Goal: Information Seeking & Learning: Learn about a topic

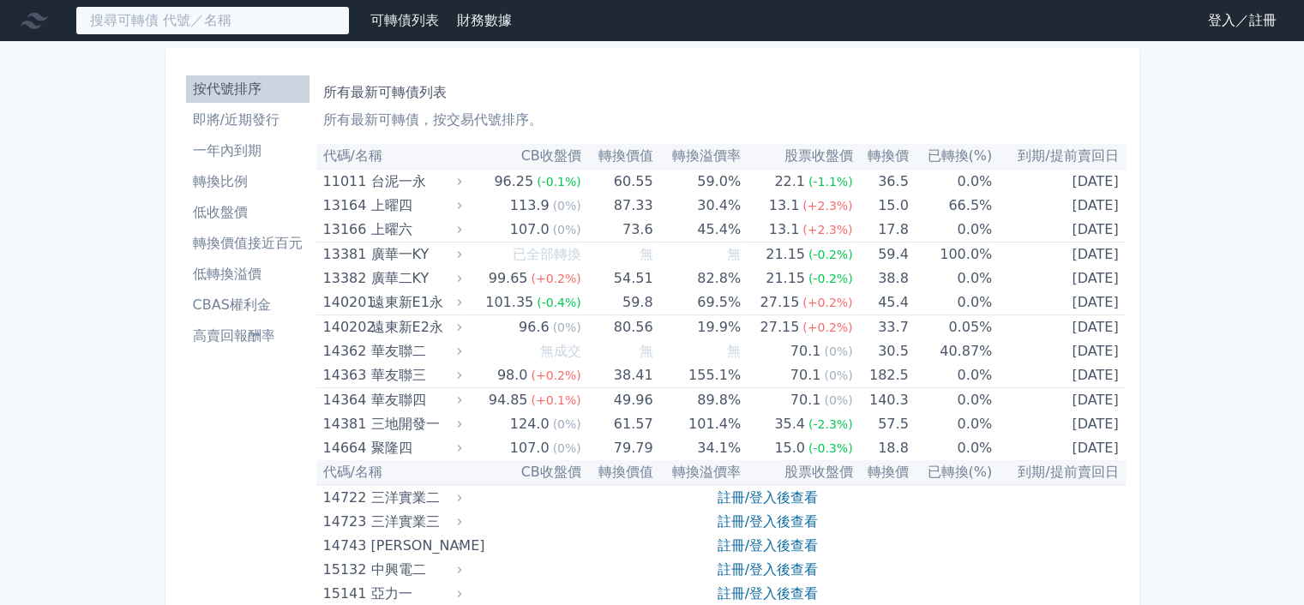
click at [251, 20] on input at bounding box center [212, 20] width 274 height 29
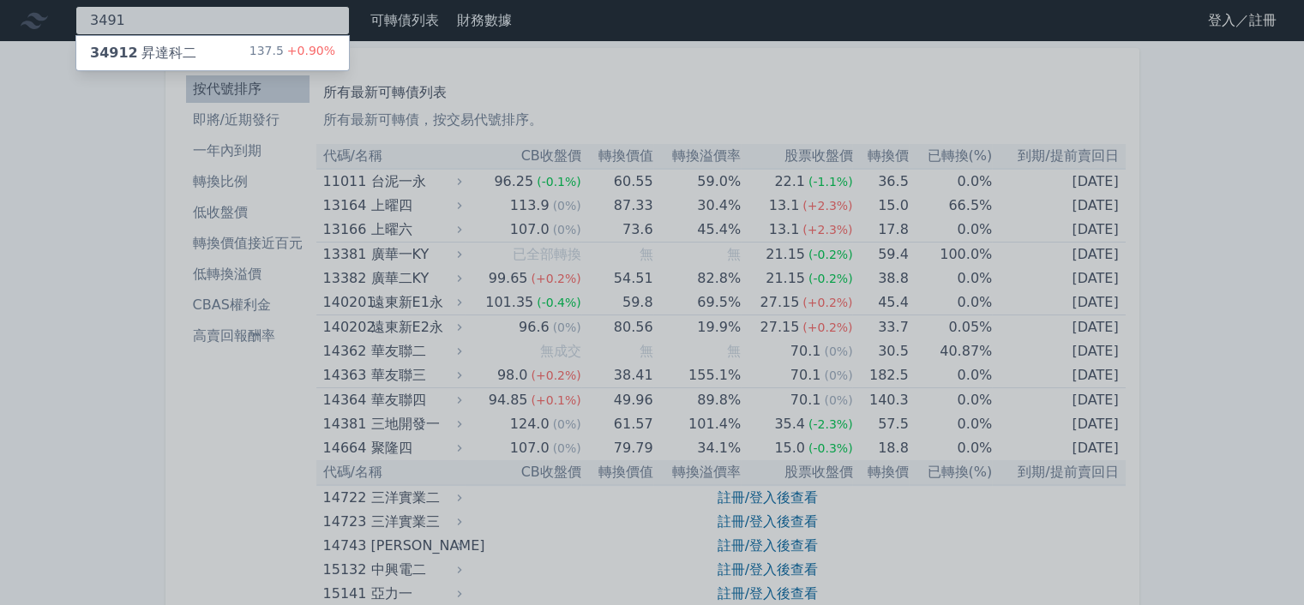
type input "3491"
click at [244, 44] on div "34912 昇達科二 137.5 +0.90%" at bounding box center [212, 53] width 273 height 34
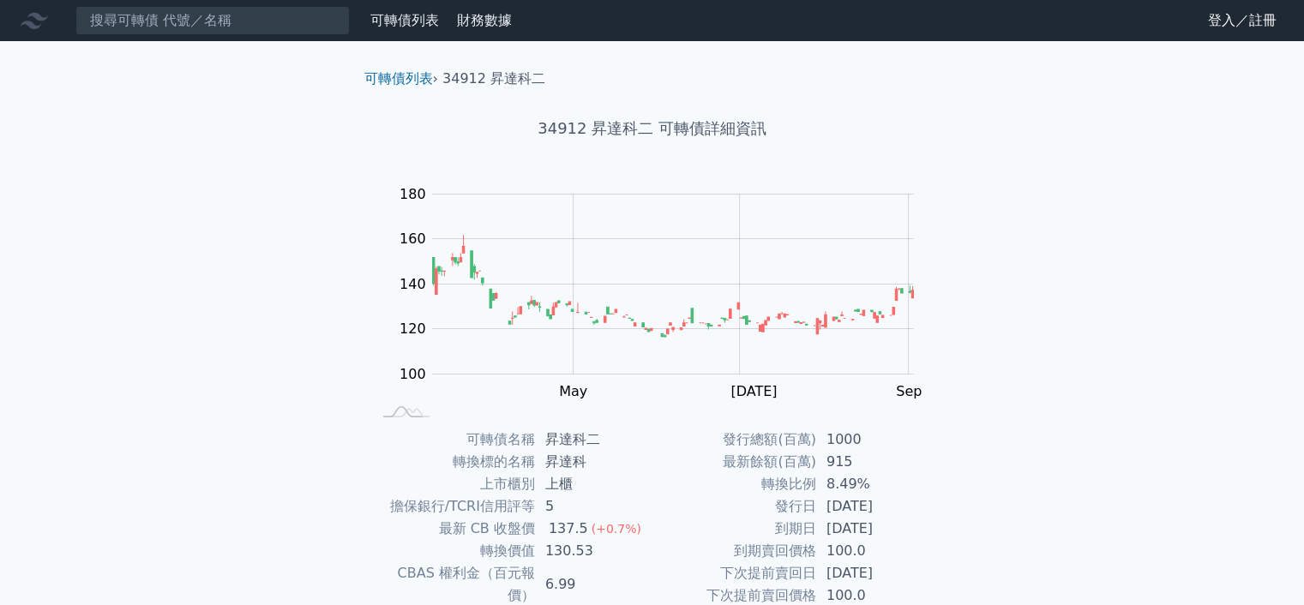
scroll to position [172, 0]
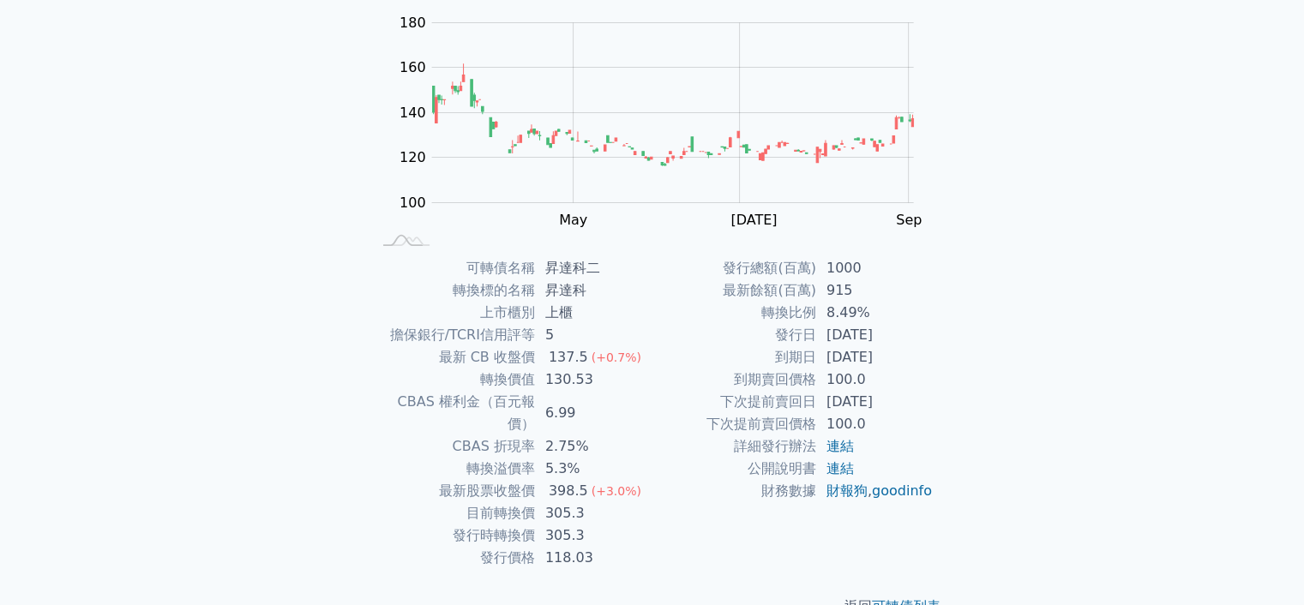
drag, startPoint x: 810, startPoint y: 362, endPoint x: 906, endPoint y: 362, distance: 96.0
click at [906, 362] on tr "到期日 2029-08-28" at bounding box center [793, 357] width 281 height 22
click at [906, 362] on td "2029-08-28" at bounding box center [874, 357] width 117 height 22
drag, startPoint x: 744, startPoint y: 322, endPoint x: 880, endPoint y: 320, distance: 135.5
click at [880, 320] on tr "轉換比例 8.49%" at bounding box center [793, 313] width 281 height 22
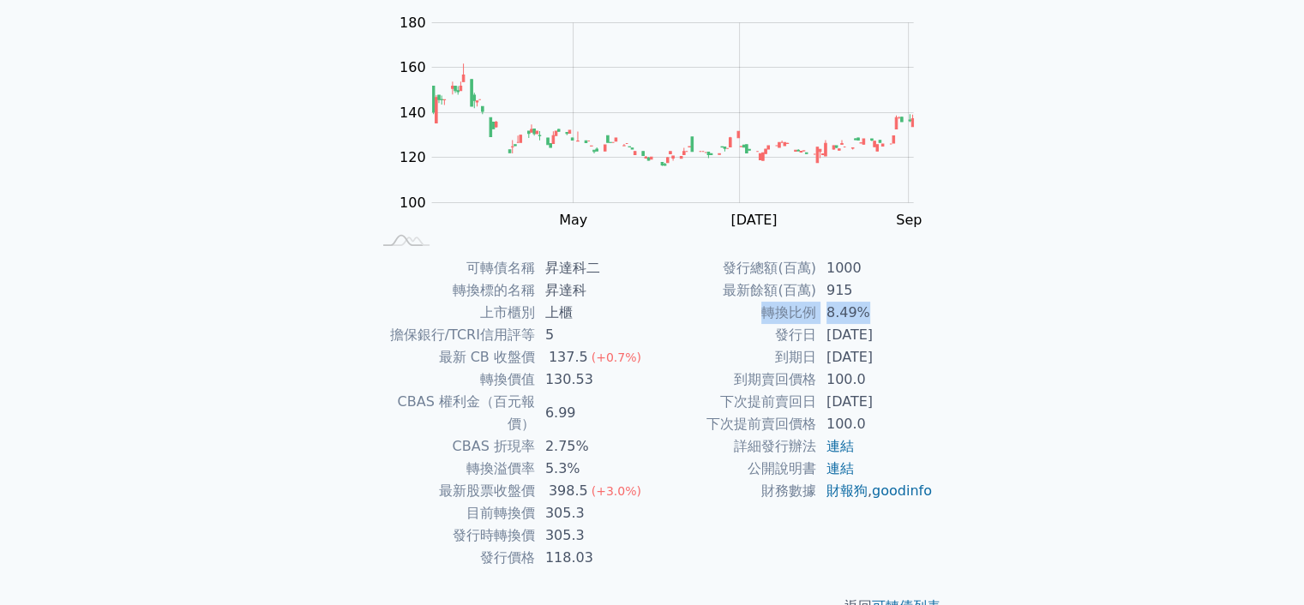
click at [880, 320] on td "8.49%" at bounding box center [874, 313] width 117 height 22
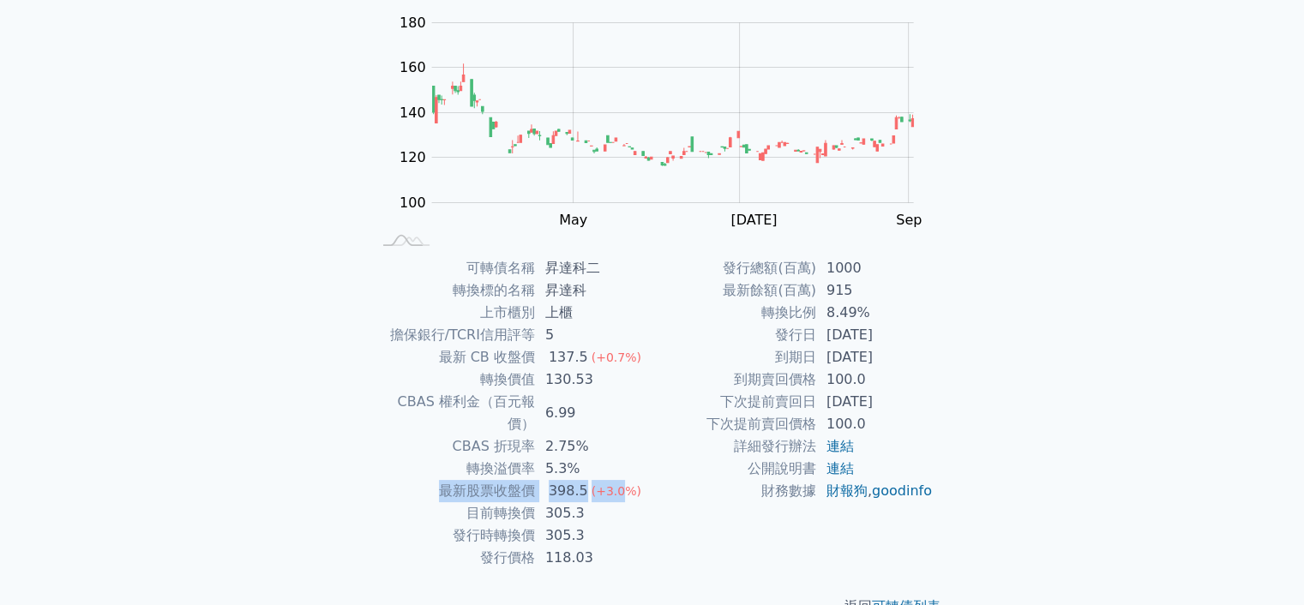
drag, startPoint x: 436, startPoint y: 473, endPoint x: 618, endPoint y: 473, distance: 182.7
click at [618, 480] on tr "最新股票收盤價 398.5 (+3.0%)" at bounding box center [511, 491] width 281 height 22
drag, startPoint x: 490, startPoint y: 490, endPoint x: 585, endPoint y: 494, distance: 95.3
click at [585, 503] on tr "目前轉換價 305.3" at bounding box center [511, 514] width 281 height 22
click at [587, 503] on td "305.3" at bounding box center [593, 514] width 117 height 22
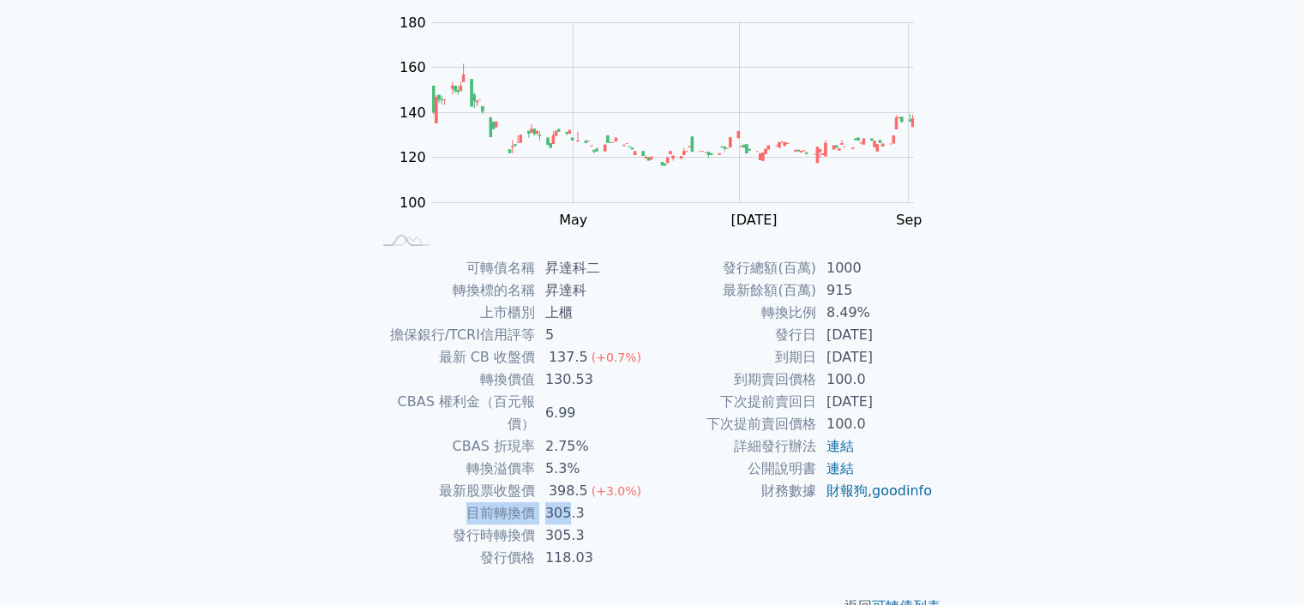
drag, startPoint x: 468, startPoint y: 488, endPoint x: 569, endPoint y: 490, distance: 101.2
click at [569, 503] on tr "目前轉換價 305.3" at bounding box center [511, 514] width 281 height 22
drag, startPoint x: 477, startPoint y: 442, endPoint x: 576, endPoint y: 452, distance: 100.0
click at [576, 458] on tr "轉換溢價率 5.3%" at bounding box center [511, 469] width 281 height 22
click at [483, 480] on td "最新股票收盤價" at bounding box center [453, 491] width 164 height 22
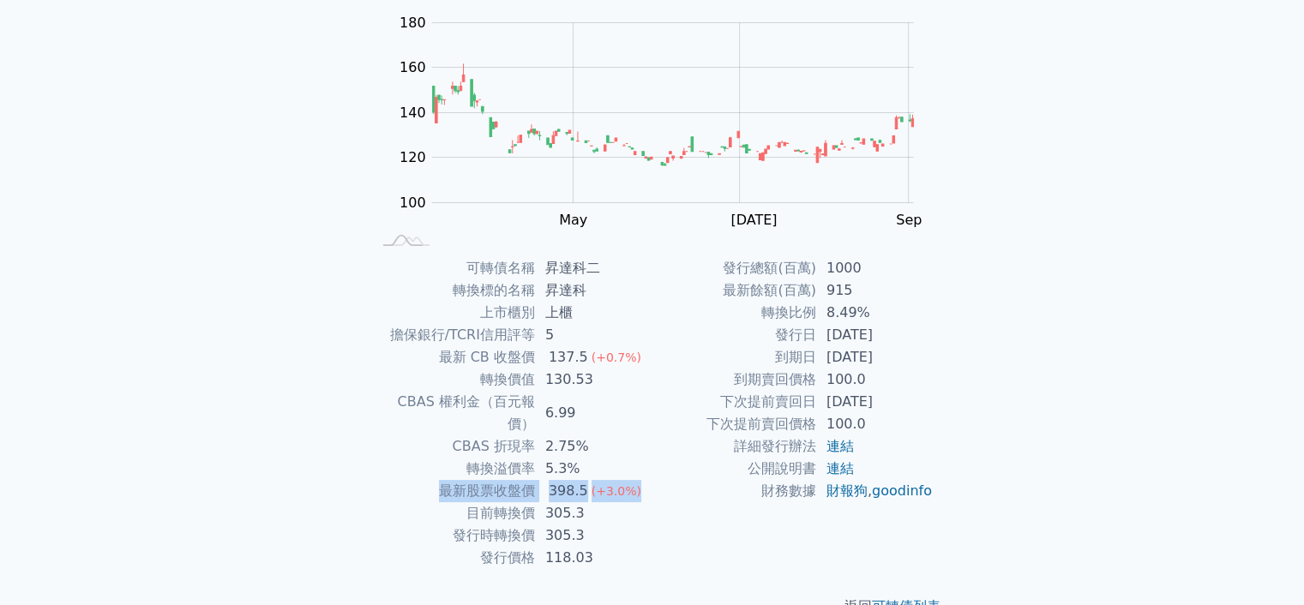
drag, startPoint x: 449, startPoint y: 468, endPoint x: 639, endPoint y: 473, distance: 189.6
click at [639, 480] on tr "最新股票收盤價 398.5 (+3.0%)" at bounding box center [511, 491] width 281 height 22
click at [639, 480] on td "398.5 (+3.0%)" at bounding box center [593, 491] width 117 height 22
drag, startPoint x: 824, startPoint y: 340, endPoint x: 895, endPoint y: 369, distance: 76.6
click at [895, 369] on tbody "發行總額(百萬) 1000 最新餘額(百萬) 915 轉換比例 8.49% 發行日 2024-08-28 到期日 2029-08-28 到期賣回價格 100.…" at bounding box center [793, 379] width 281 height 245
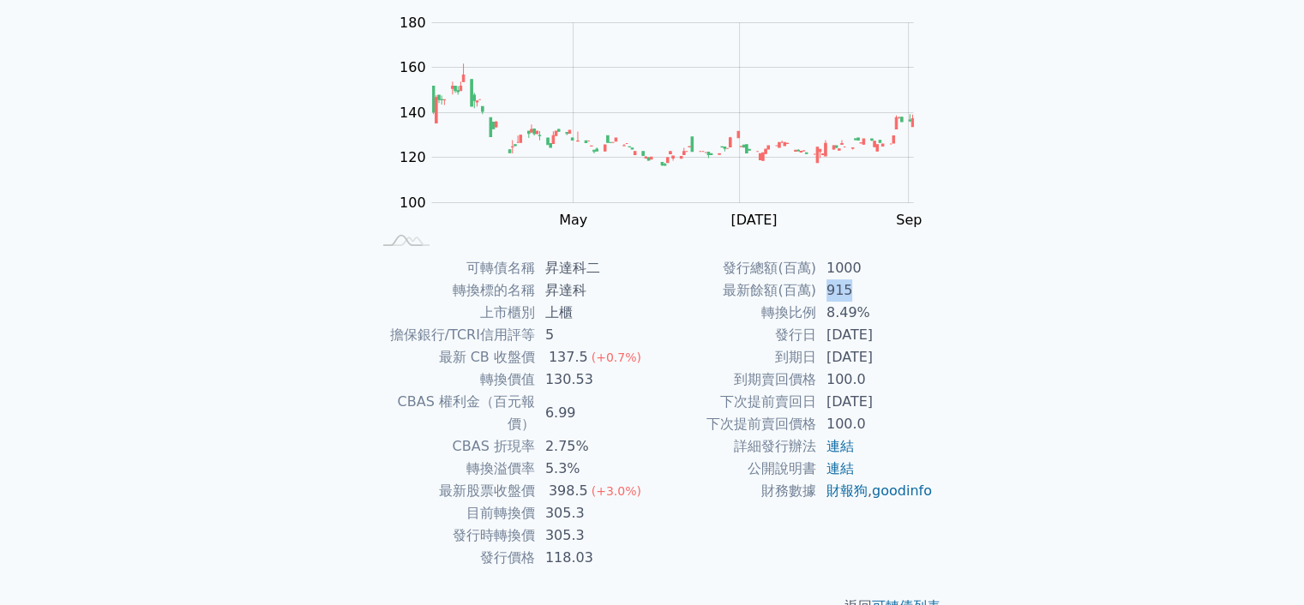
drag, startPoint x: 824, startPoint y: 299, endPoint x: 869, endPoint y: 298, distance: 44.6
click at [868, 298] on td "915" at bounding box center [874, 291] width 117 height 22
click at [869, 298] on td "915" at bounding box center [874, 291] width 117 height 22
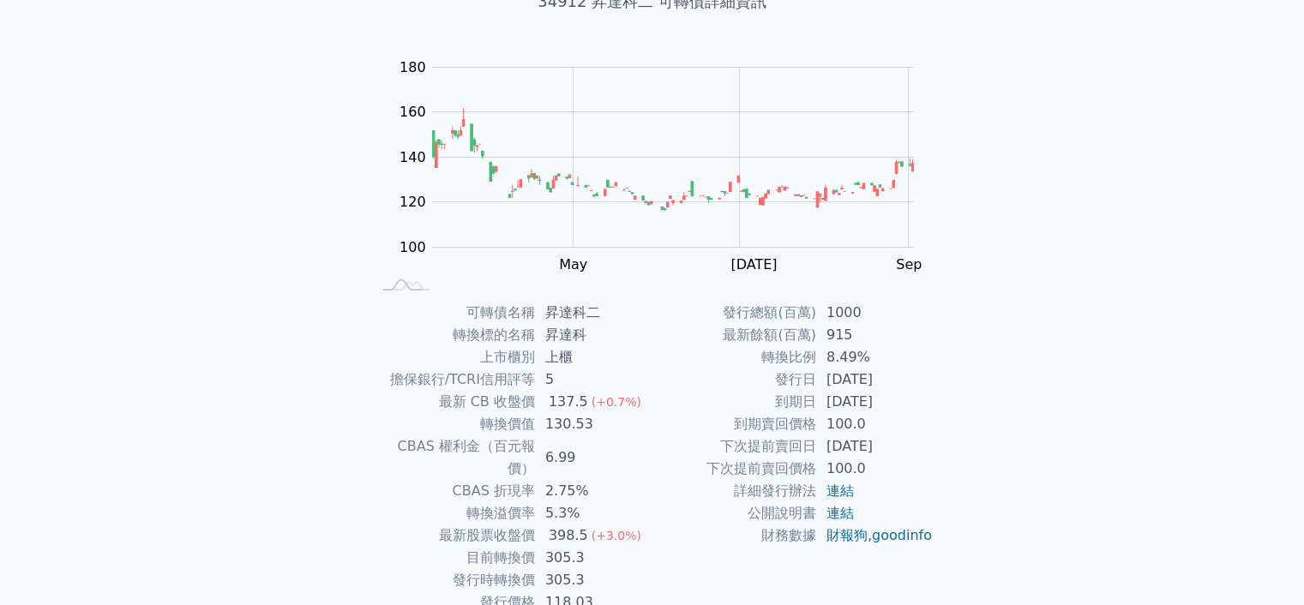
scroll to position [86, 0]
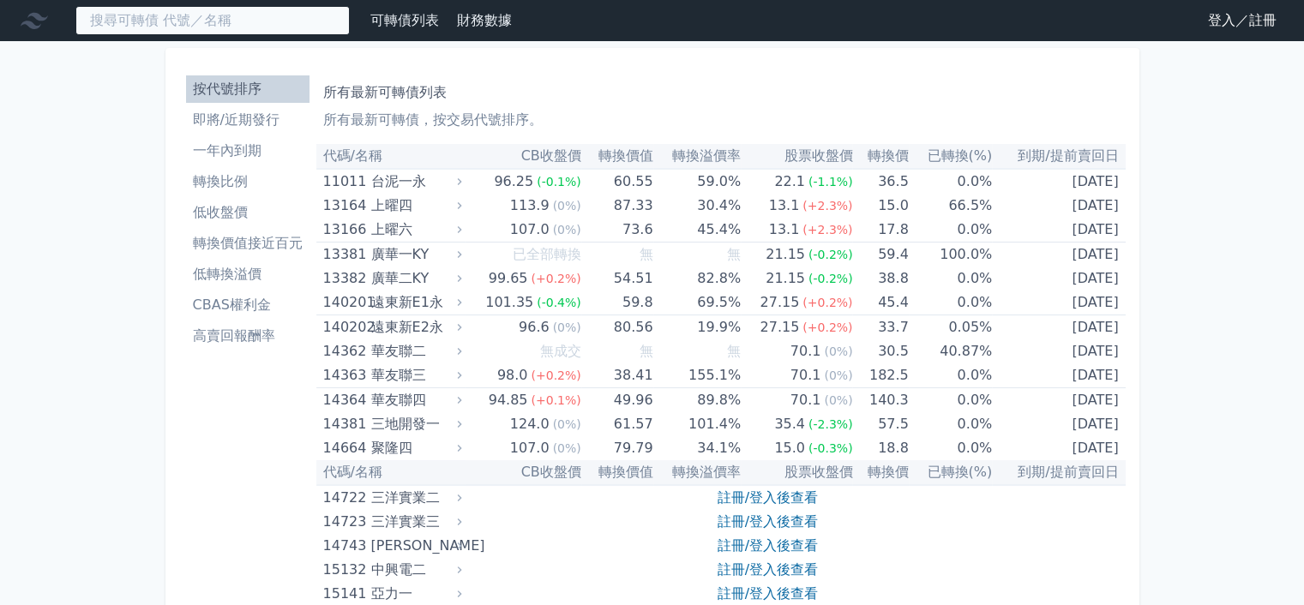
click at [216, 9] on input at bounding box center [212, 20] width 274 height 29
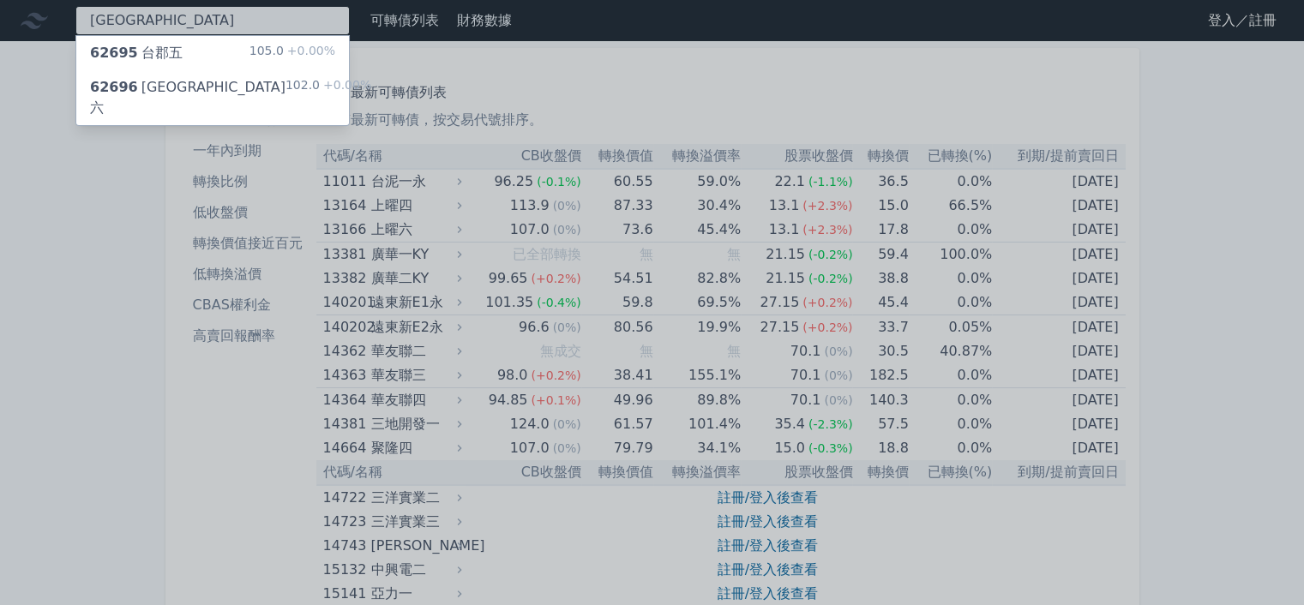
type input "[GEOGRAPHIC_DATA]"
click at [206, 88] on div "62696 台郡六 102.0 +0.00%" at bounding box center [212, 97] width 273 height 55
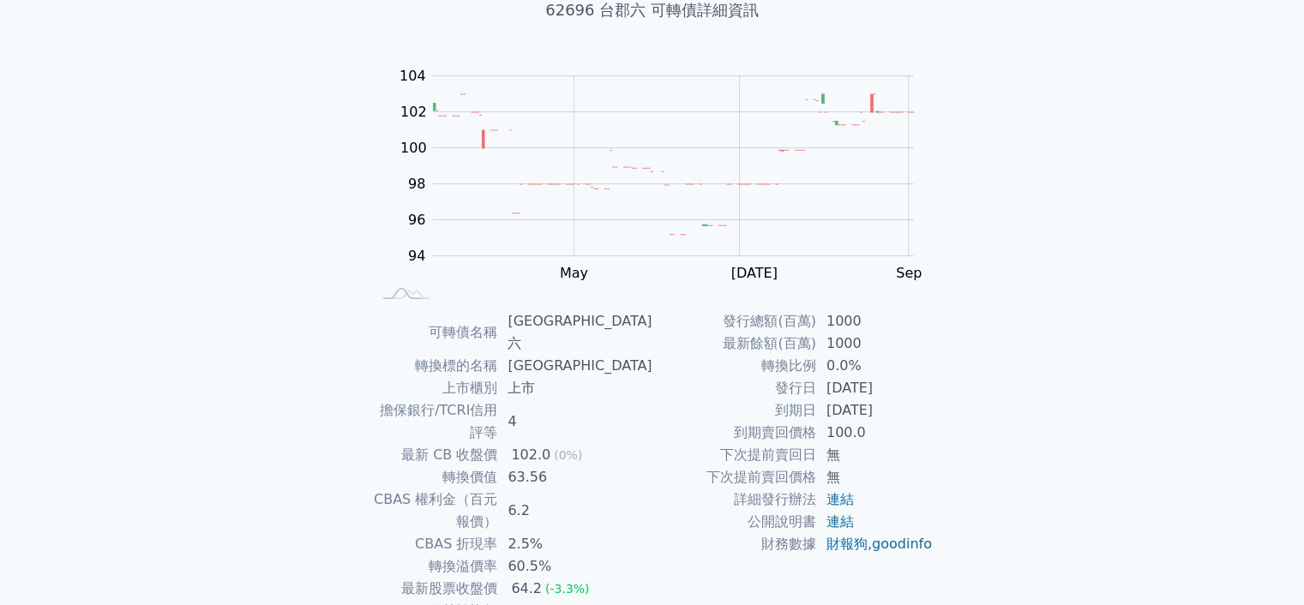
scroll to position [189, 0]
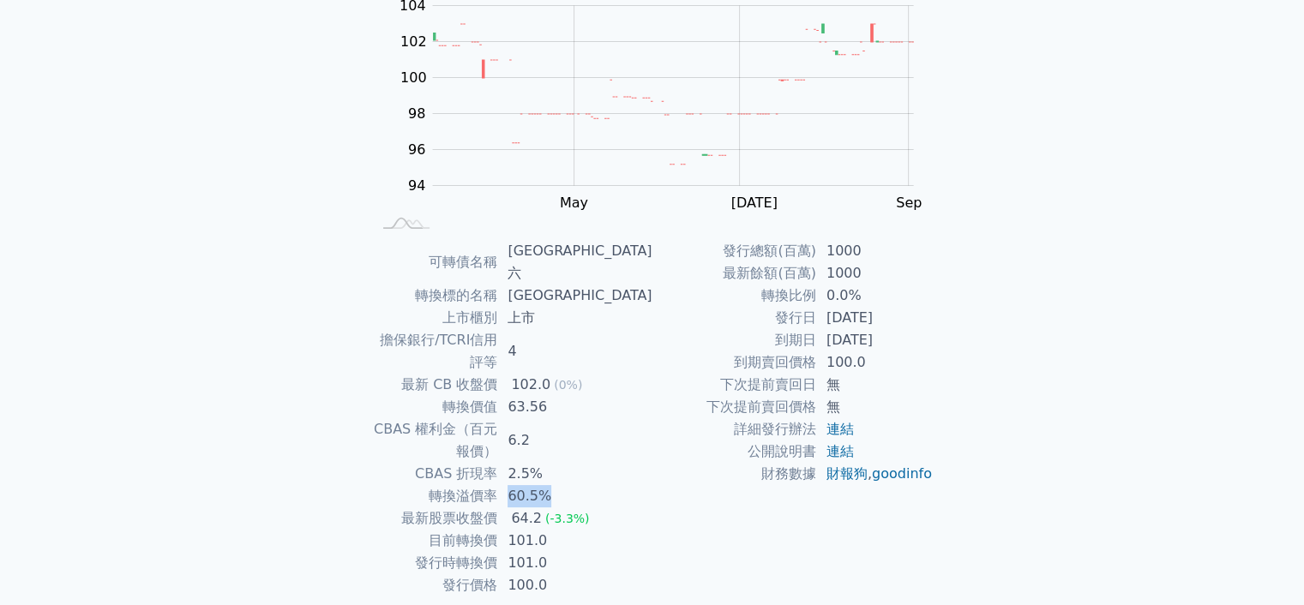
drag, startPoint x: 545, startPoint y: 430, endPoint x: 613, endPoint y: 430, distance: 68.6
click at [613, 485] on td "60.5%" at bounding box center [574, 496] width 154 height 22
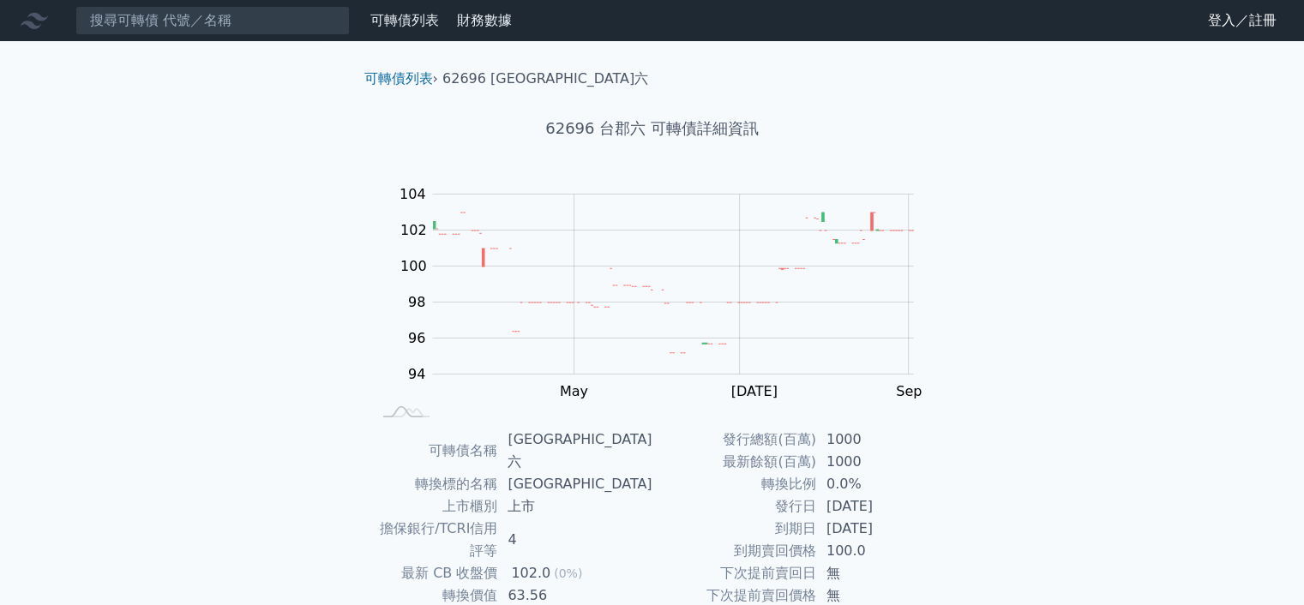
scroll to position [0, 0]
drag, startPoint x: 600, startPoint y: 127, endPoint x: 624, endPoint y: 132, distance: 24.6
click at [624, 132] on h1 "62696 台郡六 可轉債詳細資訊" at bounding box center [653, 129] width 604 height 24
